Goal: Complete application form

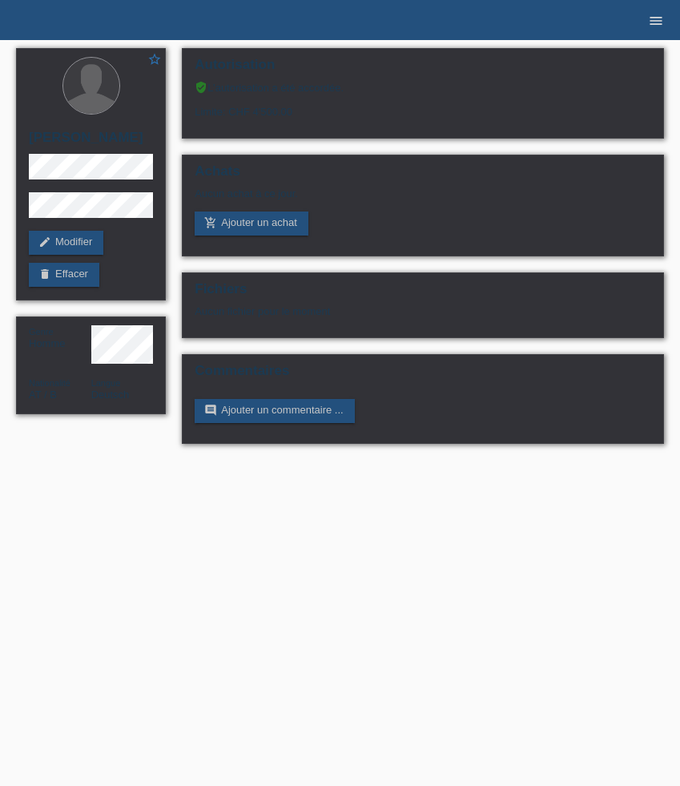
click at [651, 17] on icon "menu" at bounding box center [656, 21] width 16 height 16
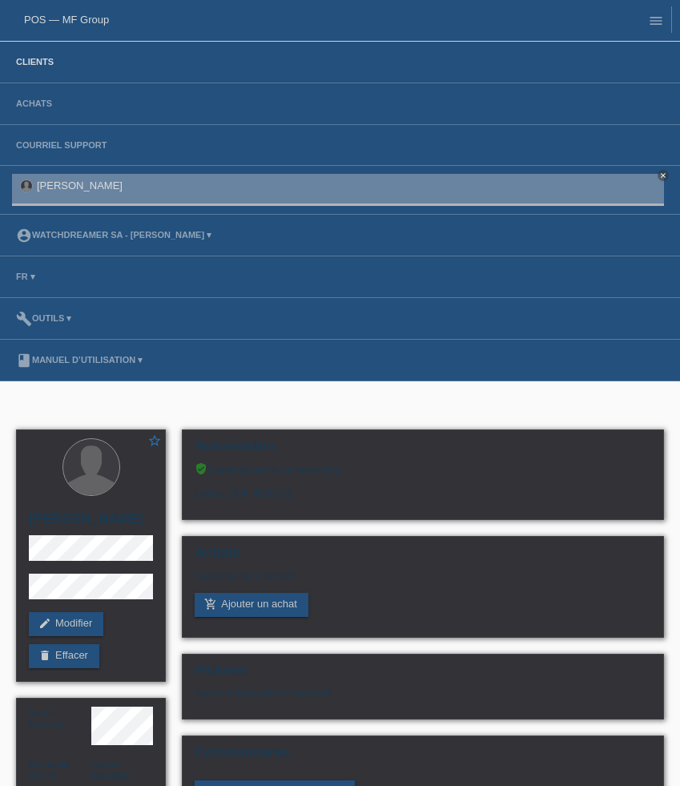
click at [29, 63] on link "Clients" at bounding box center [35, 62] width 54 height 10
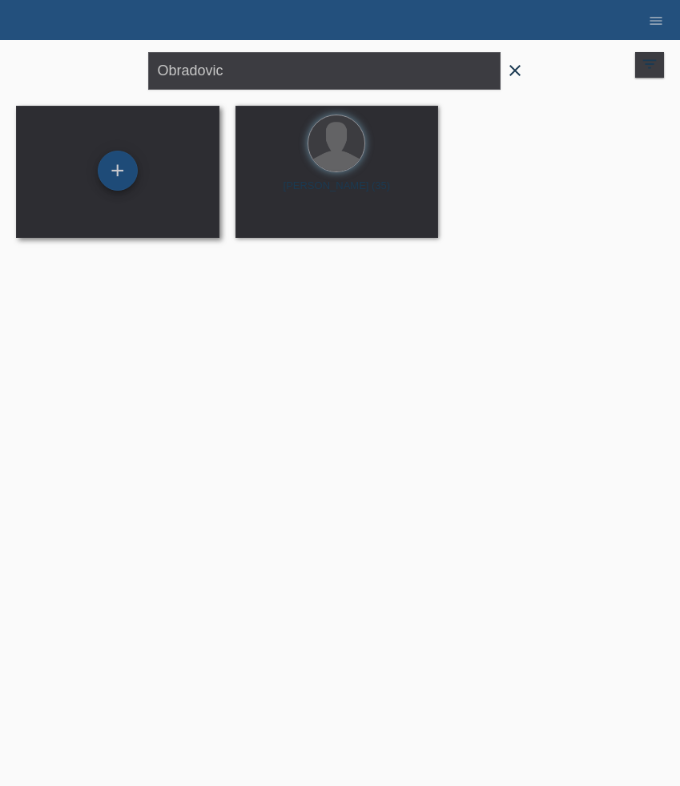
click at [131, 176] on div "+" at bounding box center [118, 171] width 40 height 40
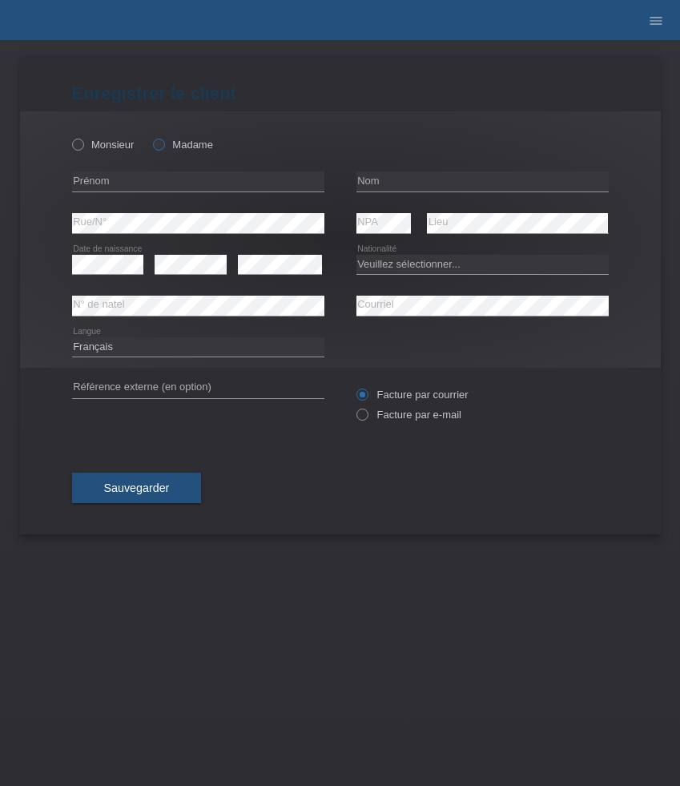
click at [198, 146] on label "Madame" at bounding box center [183, 145] width 60 height 12
click at [163, 146] on input "Madame" at bounding box center [158, 144] width 10 height 10
radio input "true"
click at [165, 178] on input "text" at bounding box center [198, 181] width 252 height 20
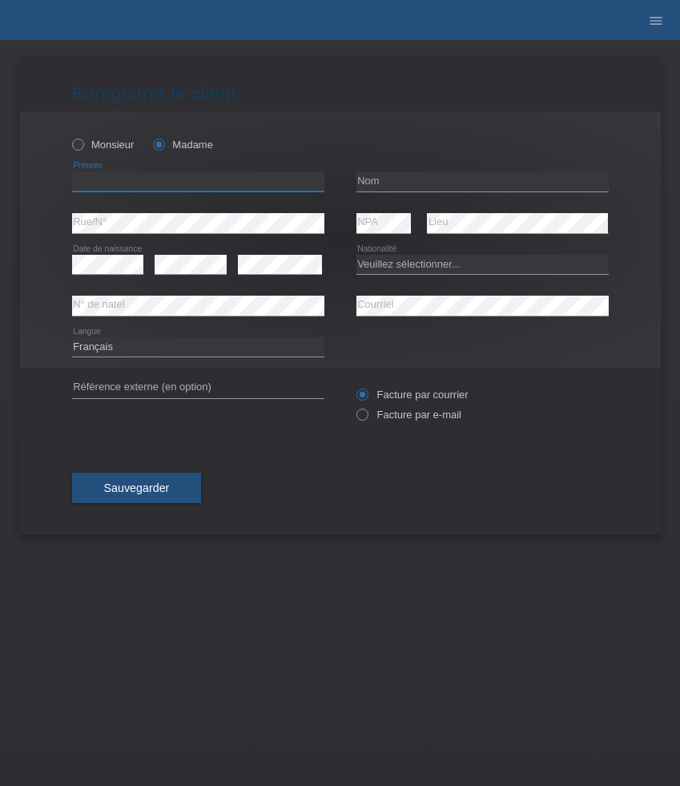
paste input "Nushe"
type input "Nushe"
click at [379, 188] on input "text" at bounding box center [483, 181] width 252 height 20
paste input "Selmonaj"
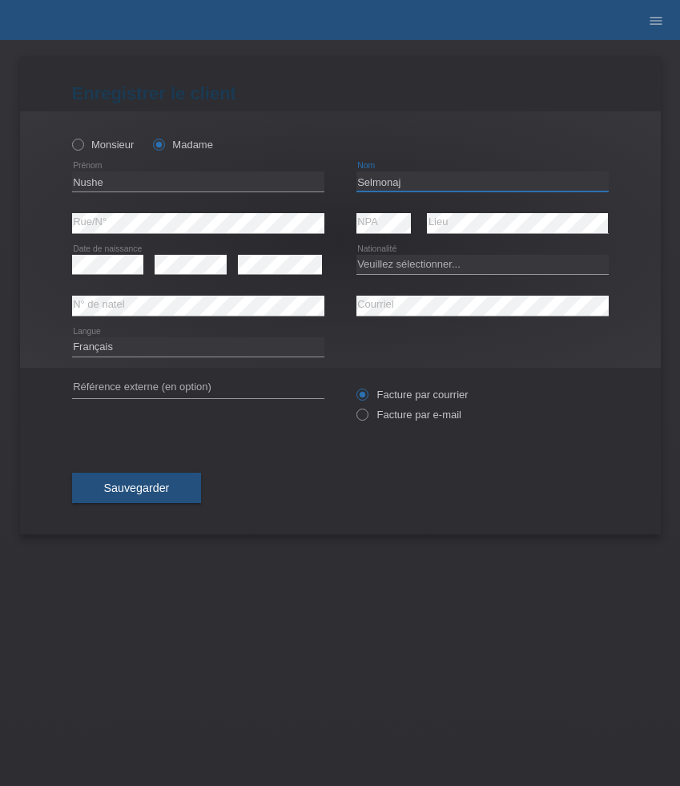
type input "Selmonaj"
click at [451, 265] on select "Veuillez sélectionner... Suisse Allemagne Autriche Liechtenstein ------------ A…" at bounding box center [483, 264] width 252 height 19
select select "CH"
click at [357, 255] on select "Veuillez sélectionner... Suisse Allemagne Autriche Liechtenstein ------------ A…" at bounding box center [483, 264] width 252 height 19
click at [398, 316] on icon at bounding box center [483, 316] width 252 height 1
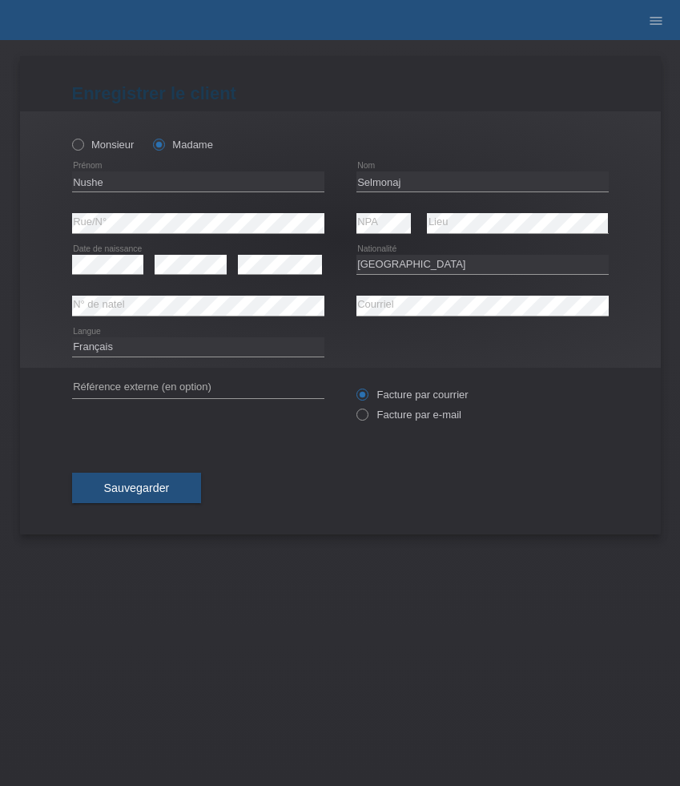
click at [398, 316] on icon at bounding box center [483, 316] width 252 height 1
click at [198, 344] on select "Deutsch Français Italiano English" at bounding box center [198, 346] width 252 height 19
select select "de"
click at [72, 337] on select "Deutsch Français Italiano English" at bounding box center [198, 346] width 252 height 19
click at [397, 413] on label "Facture par e-mail" at bounding box center [409, 415] width 105 height 12
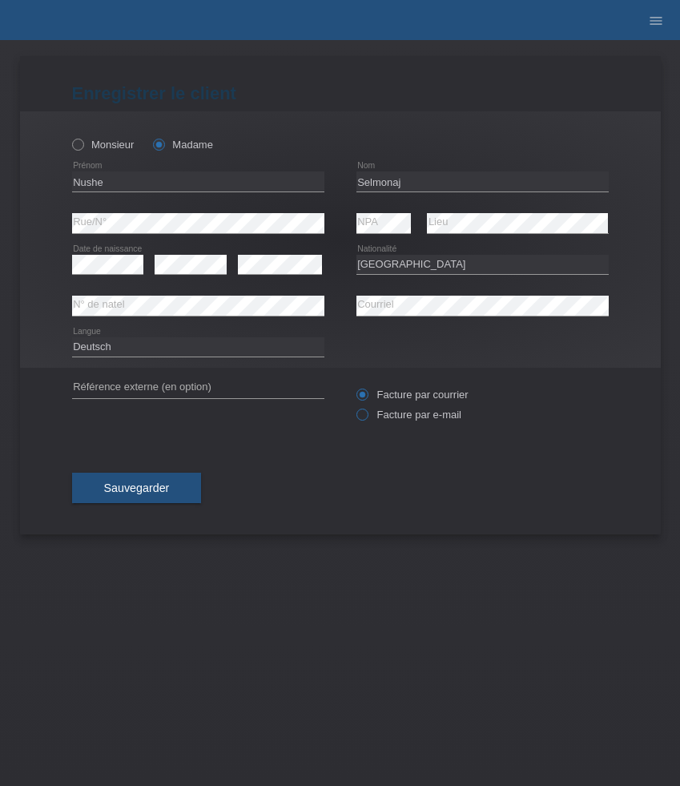
click at [367, 413] on input "Facture par e-mail" at bounding box center [362, 419] width 10 height 20
radio input "true"
click at [152, 490] on span "Sauvegarder" at bounding box center [137, 488] width 66 height 13
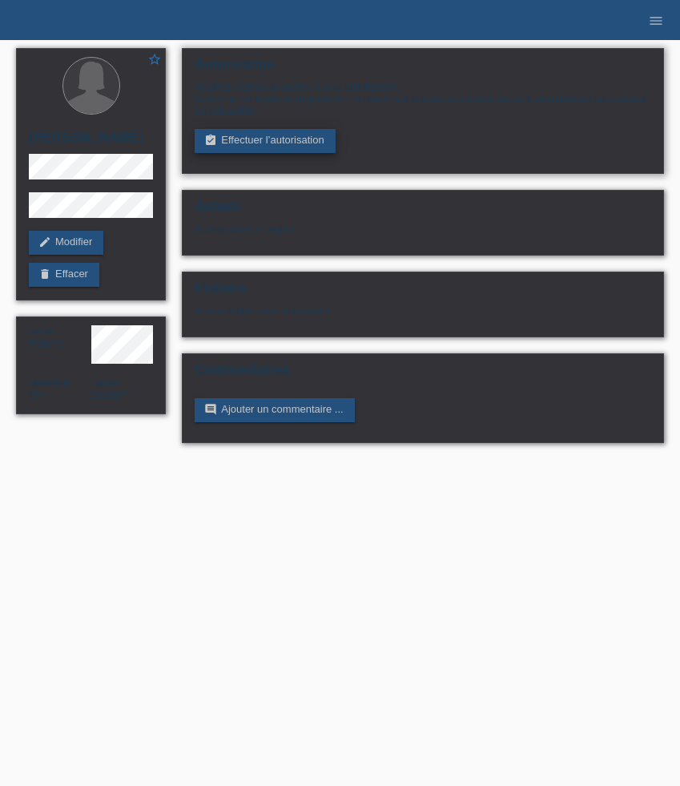
click at [264, 143] on link "assignment_turned_in Effectuer l’autorisation" at bounding box center [265, 141] width 140 height 24
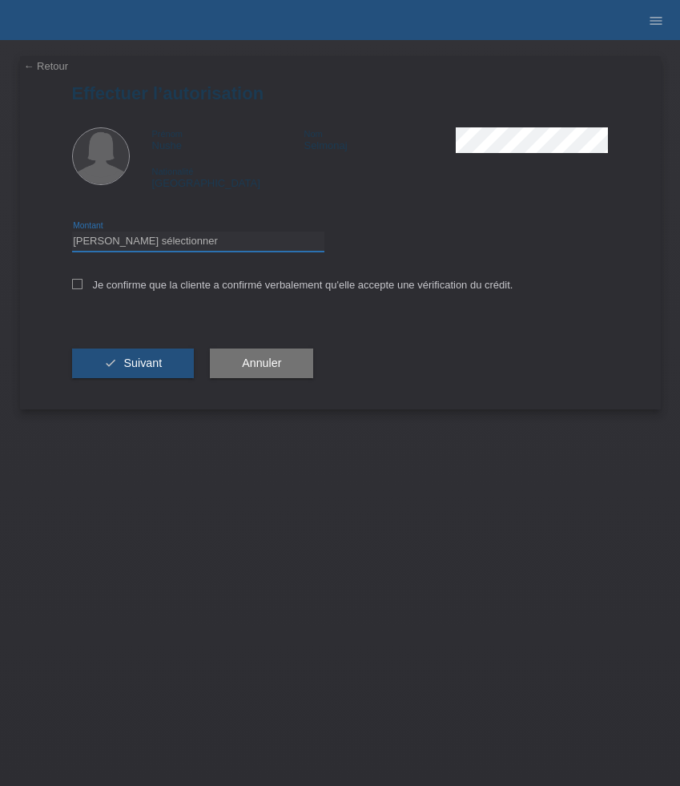
click at [208, 242] on select "Veuillez sélectionner CHF 1.00 - CHF 499.00 CHF 500.00 - CHF 1'999.00 CHF 2'000…" at bounding box center [198, 241] width 252 height 19
select select "3"
click at [72, 234] on select "Veuillez sélectionner CHF 1.00 - CHF 499.00 CHF 500.00 - CHF 1'999.00 CHF 2'000…" at bounding box center [198, 241] width 252 height 19
click at [165, 284] on label "Je confirme que la cliente a confirmé verbalement qu'elle accepte une vérificat…" at bounding box center [293, 285] width 442 height 12
click at [83, 284] on input "Je confirme que la cliente a confirmé verbalement qu'elle accepte une vérificat…" at bounding box center [77, 284] width 10 height 10
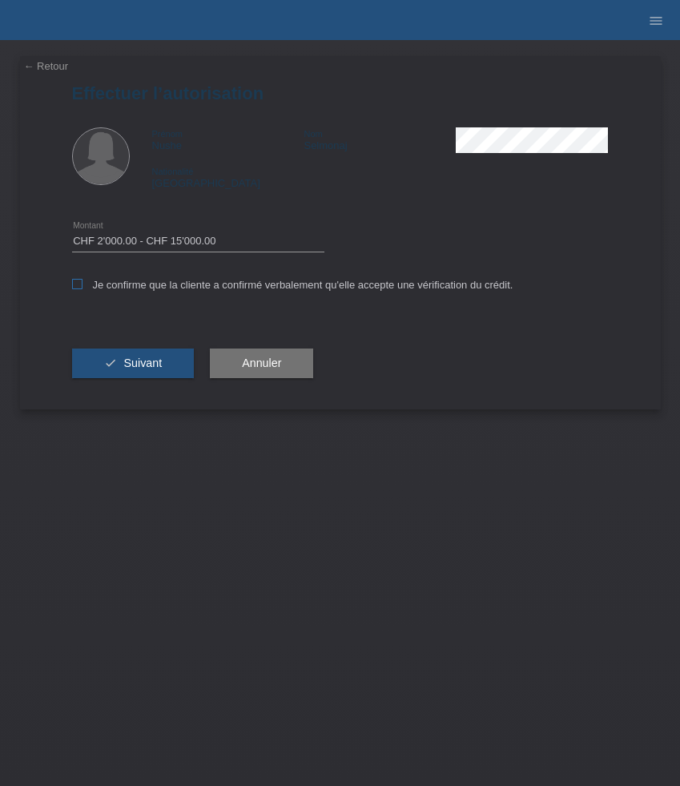
checkbox input "true"
click at [155, 367] on span "Suivant" at bounding box center [142, 363] width 38 height 13
